Goal: Information Seeking & Learning: Learn about a topic

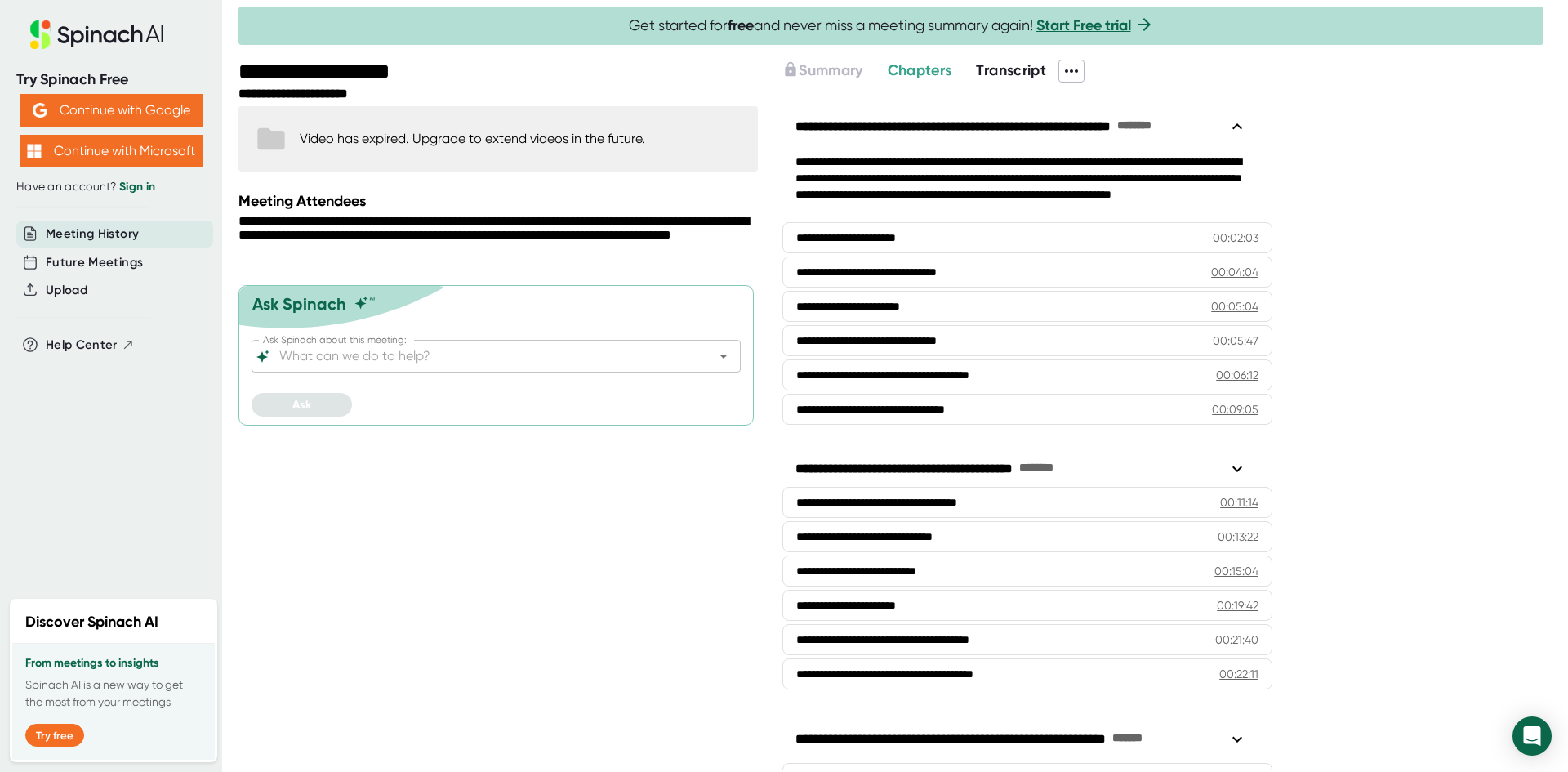
click at [467, 153] on div "Video has expired. Upgrade to extend videos in the future." at bounding box center [498, 139] width 519 height 66
click at [354, 136] on div "Video has expired. Upgrade to extend videos in the future." at bounding box center [473, 138] width 345 height 16
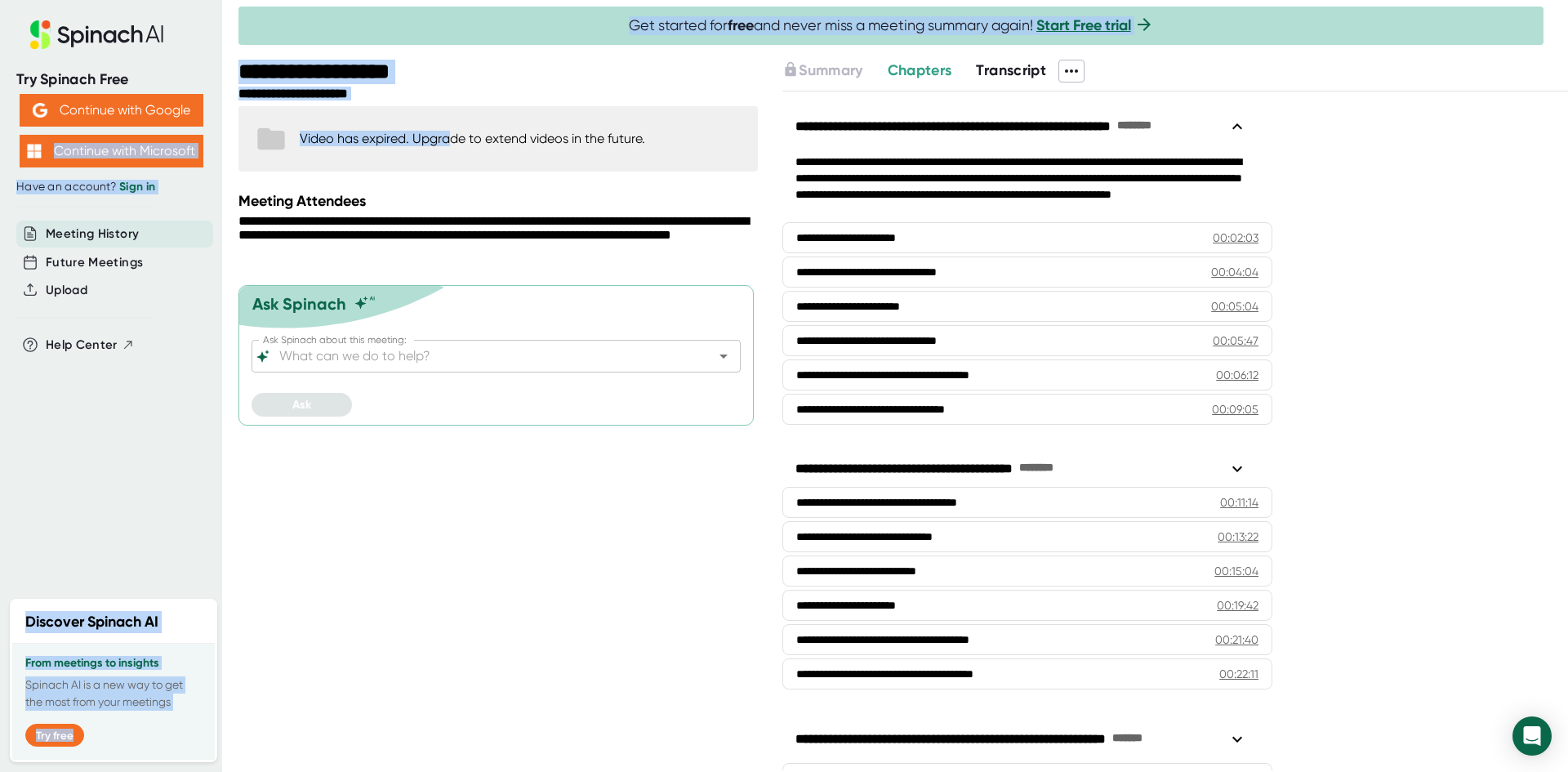
drag, startPoint x: 226, startPoint y: 147, endPoint x: 462, endPoint y: 172, distance: 237.3
click at [449, 168] on div "**********" at bounding box center [784, 386] width 1568 height 772
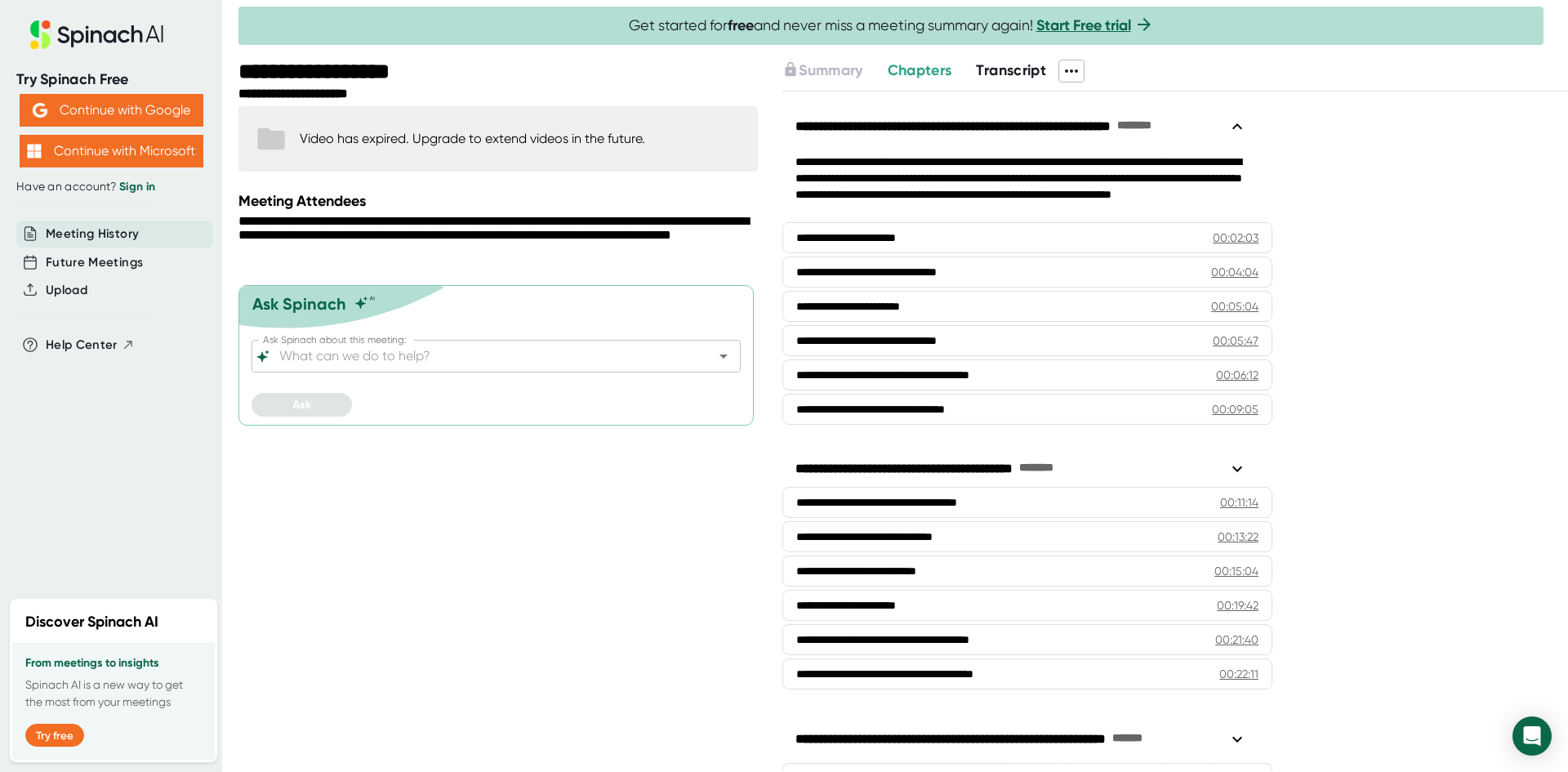
click at [585, 179] on div "**********" at bounding box center [500, 416] width 524 height 712
drag, startPoint x: 280, startPoint y: 127, endPoint x: 272, endPoint y: 131, distance: 8.9
click at [280, 127] on icon at bounding box center [271, 139] width 32 height 32
click at [142, 109] on button "Continue with Google" at bounding box center [111, 110] width 184 height 32
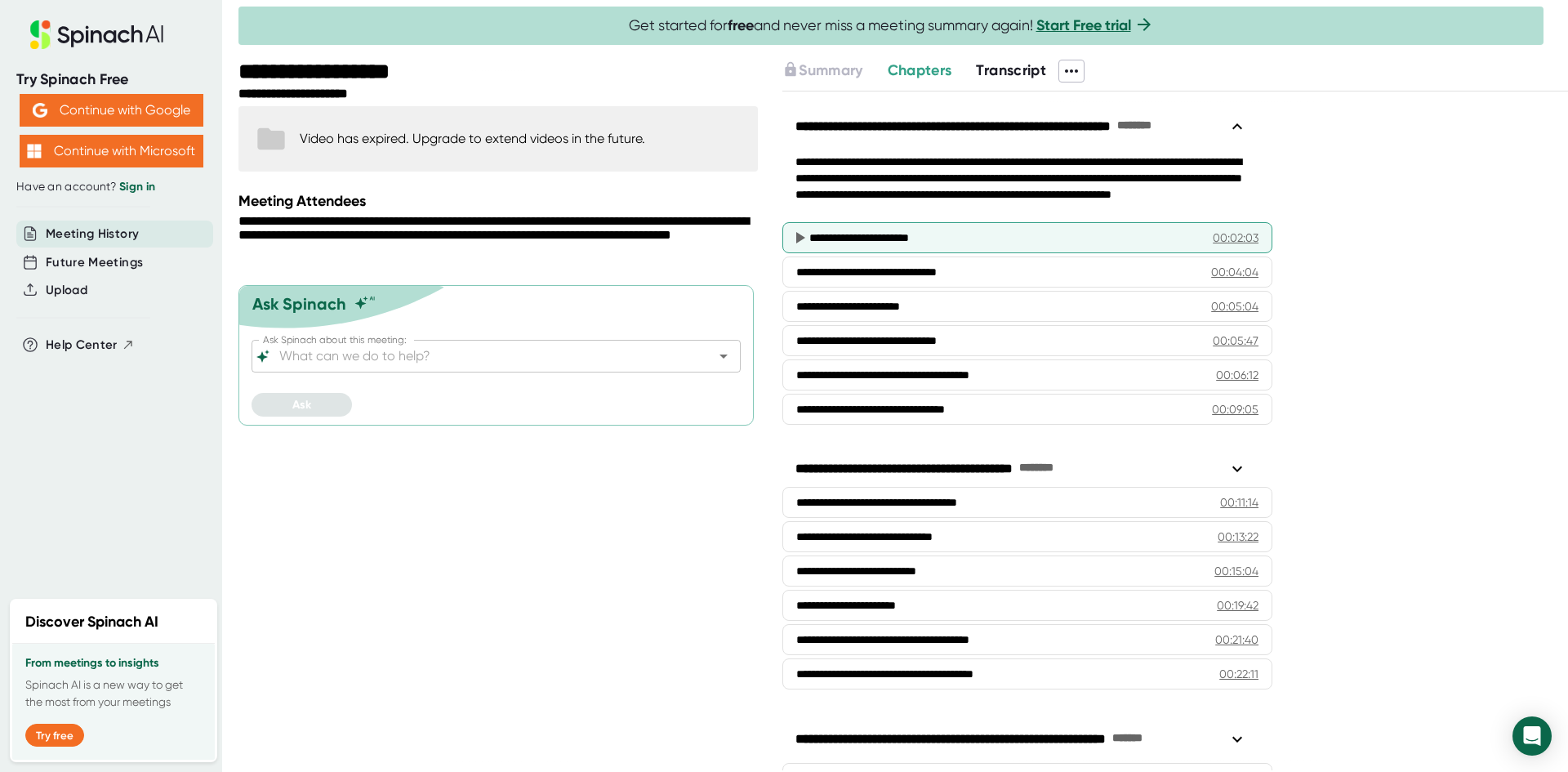
click at [793, 236] on icon at bounding box center [799, 237] width 19 height 19
click at [800, 230] on icon at bounding box center [799, 237] width 19 height 19
click at [1232, 230] on div "00:02:03" at bounding box center [1236, 238] width 46 height 17
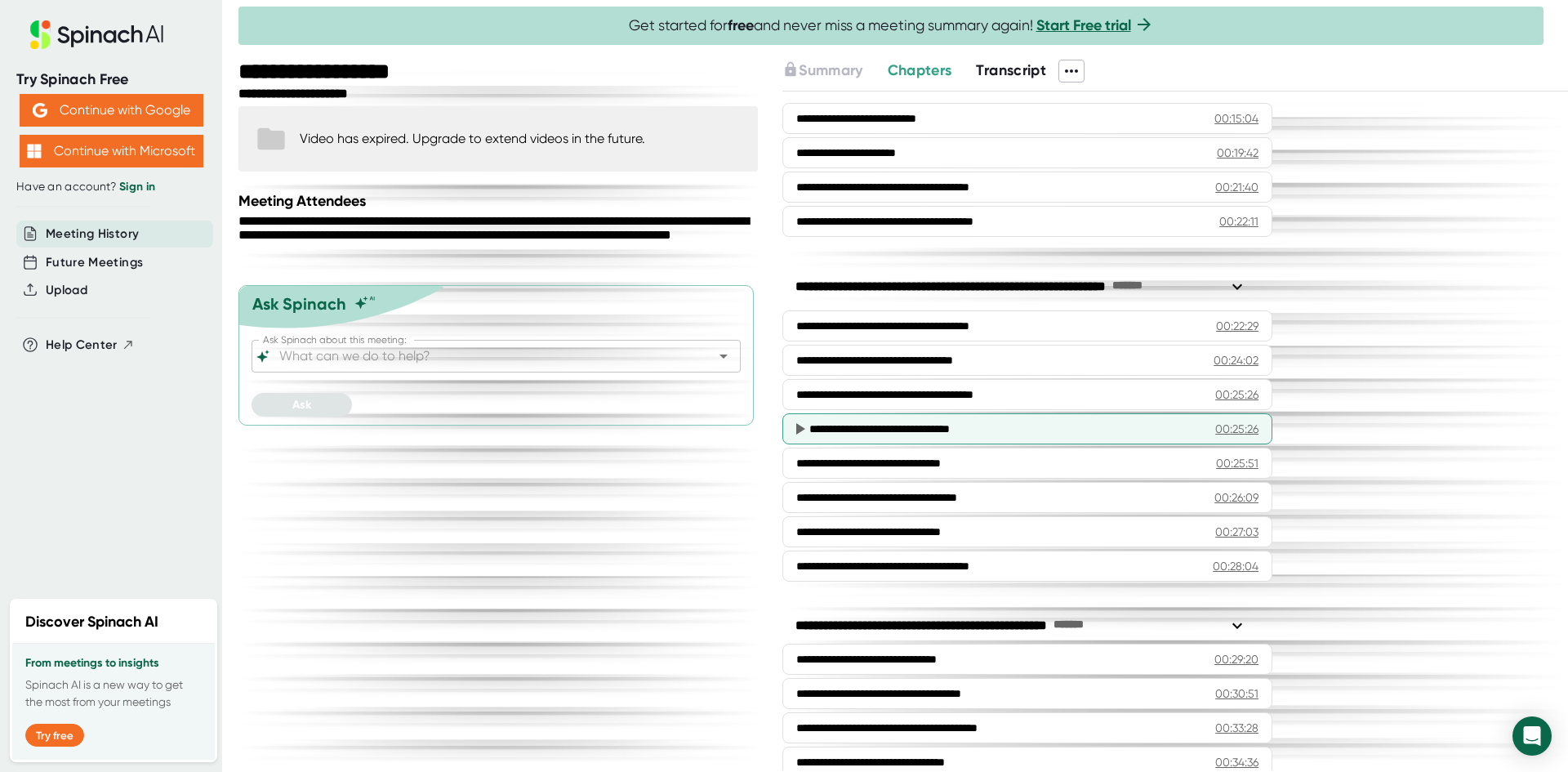
scroll to position [490, 0]
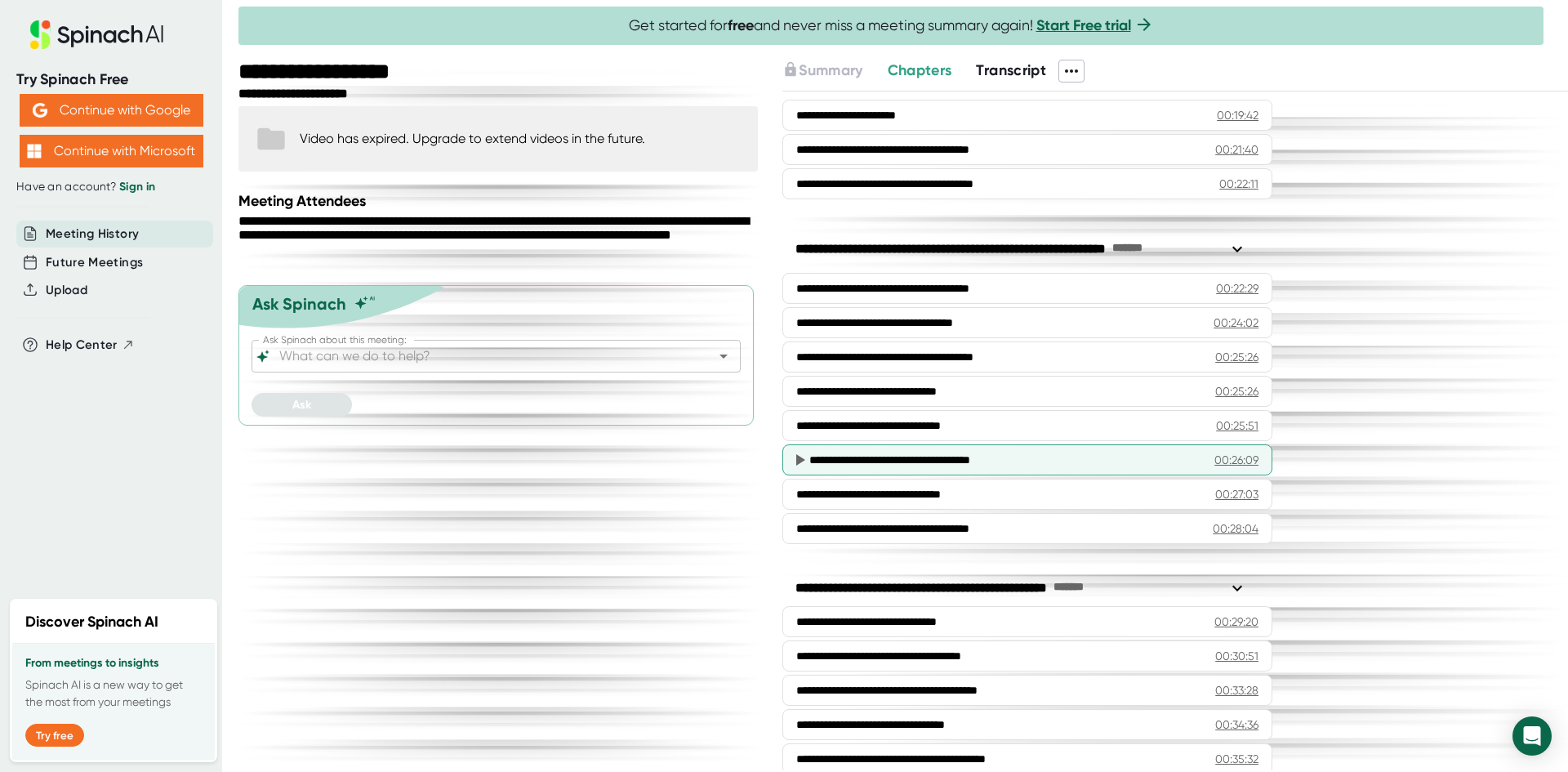
click at [1214, 461] on div "00:26:09" at bounding box center [1236, 460] width 44 height 17
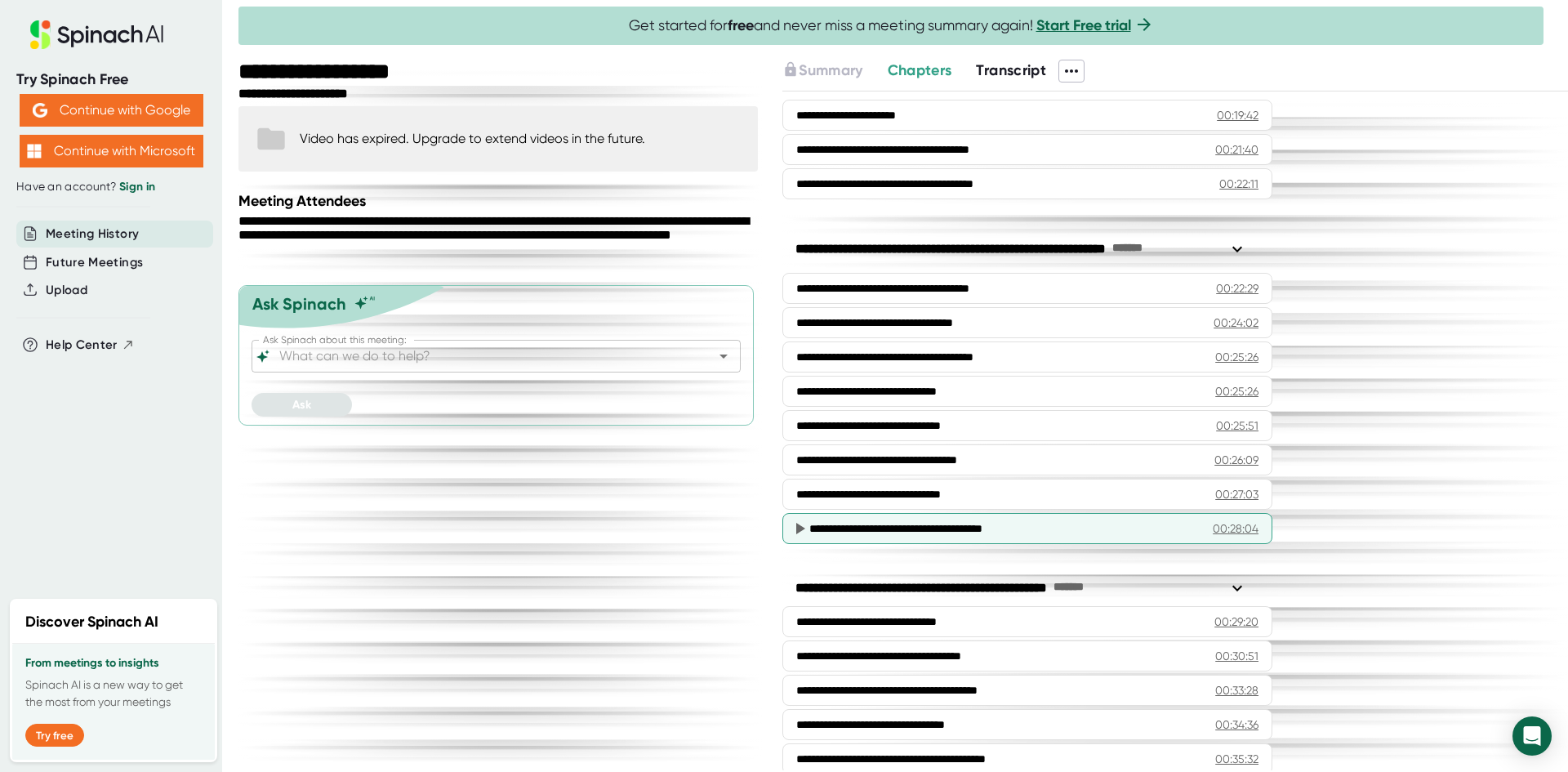
scroll to position [653, 0]
